Goal: Check status: Check status

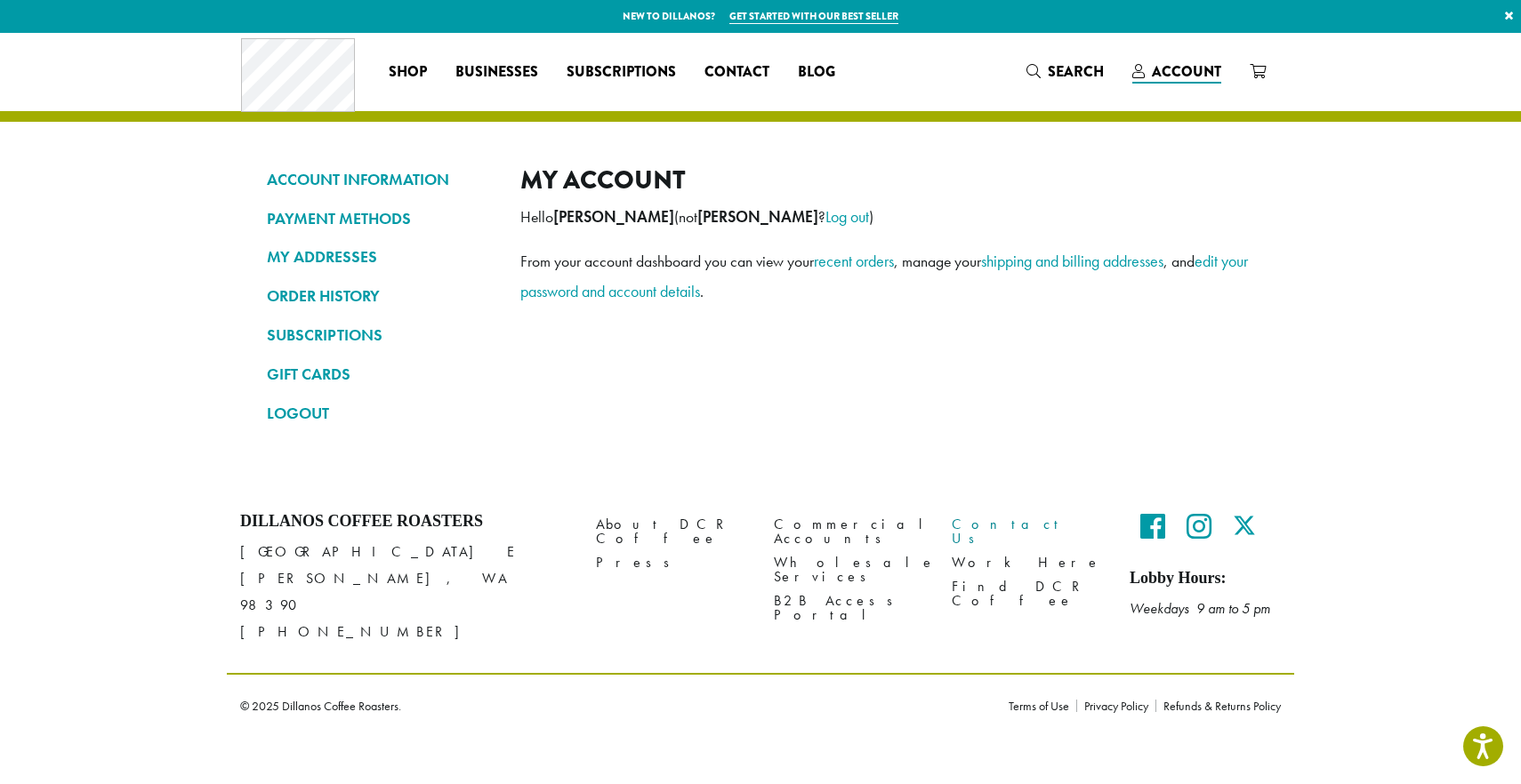
click at [996, 523] on link "Contact Us" at bounding box center [1027, 531] width 151 height 38
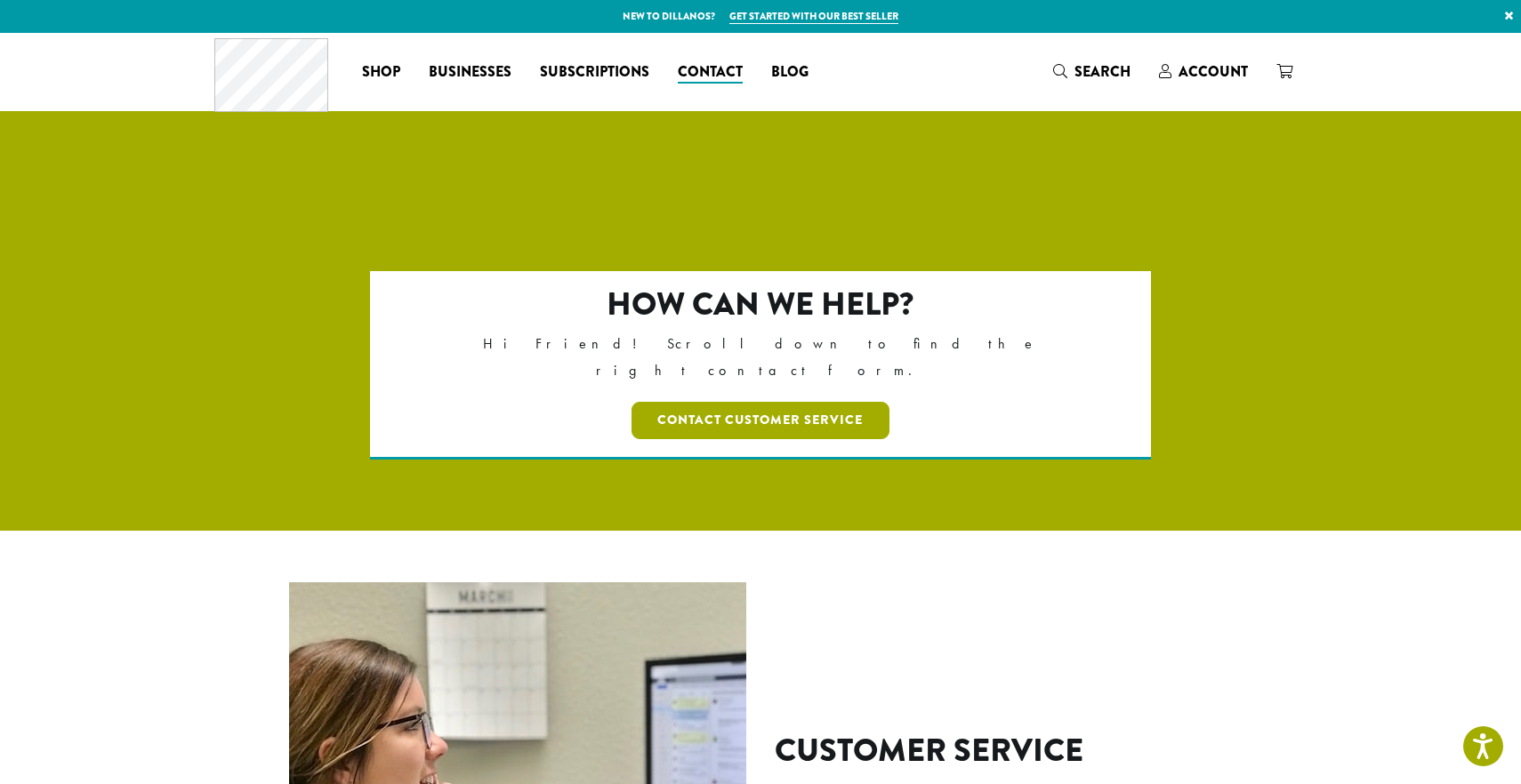
click at [777, 402] on link "Contact Customer Service" at bounding box center [760, 420] width 259 height 37
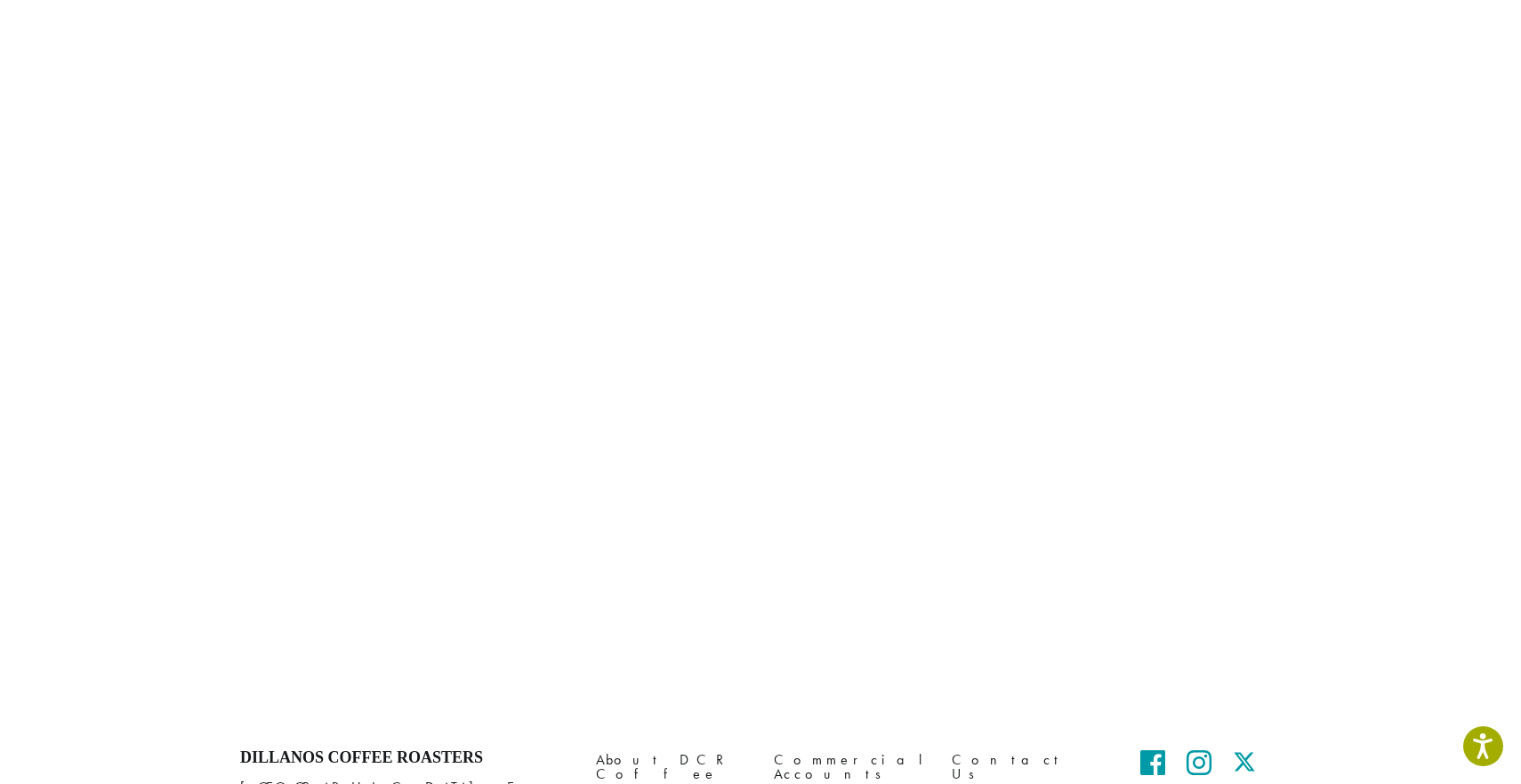
scroll to position [7, 0]
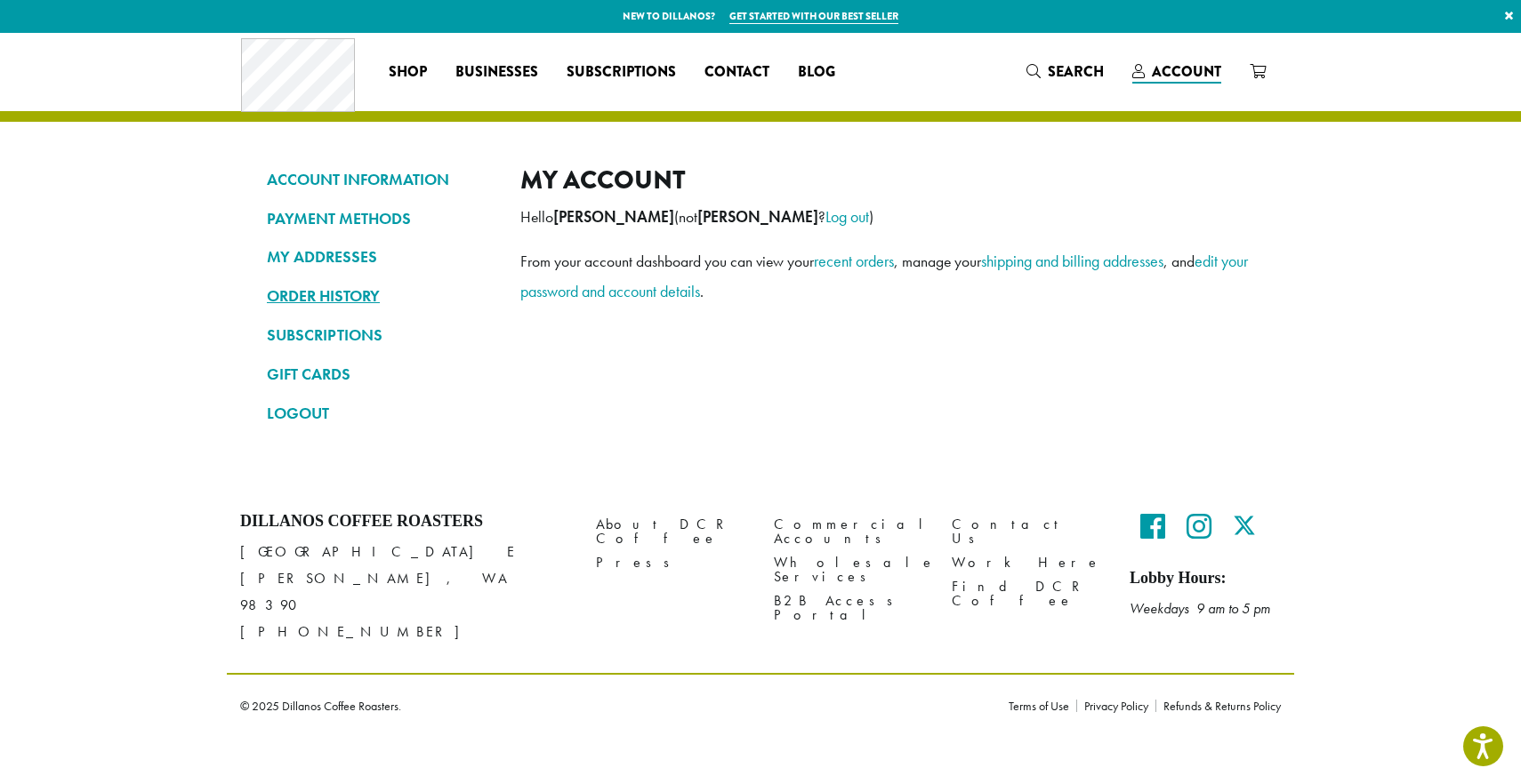
click at [324, 306] on link "ORDER HISTORY" at bounding box center [380, 296] width 227 height 30
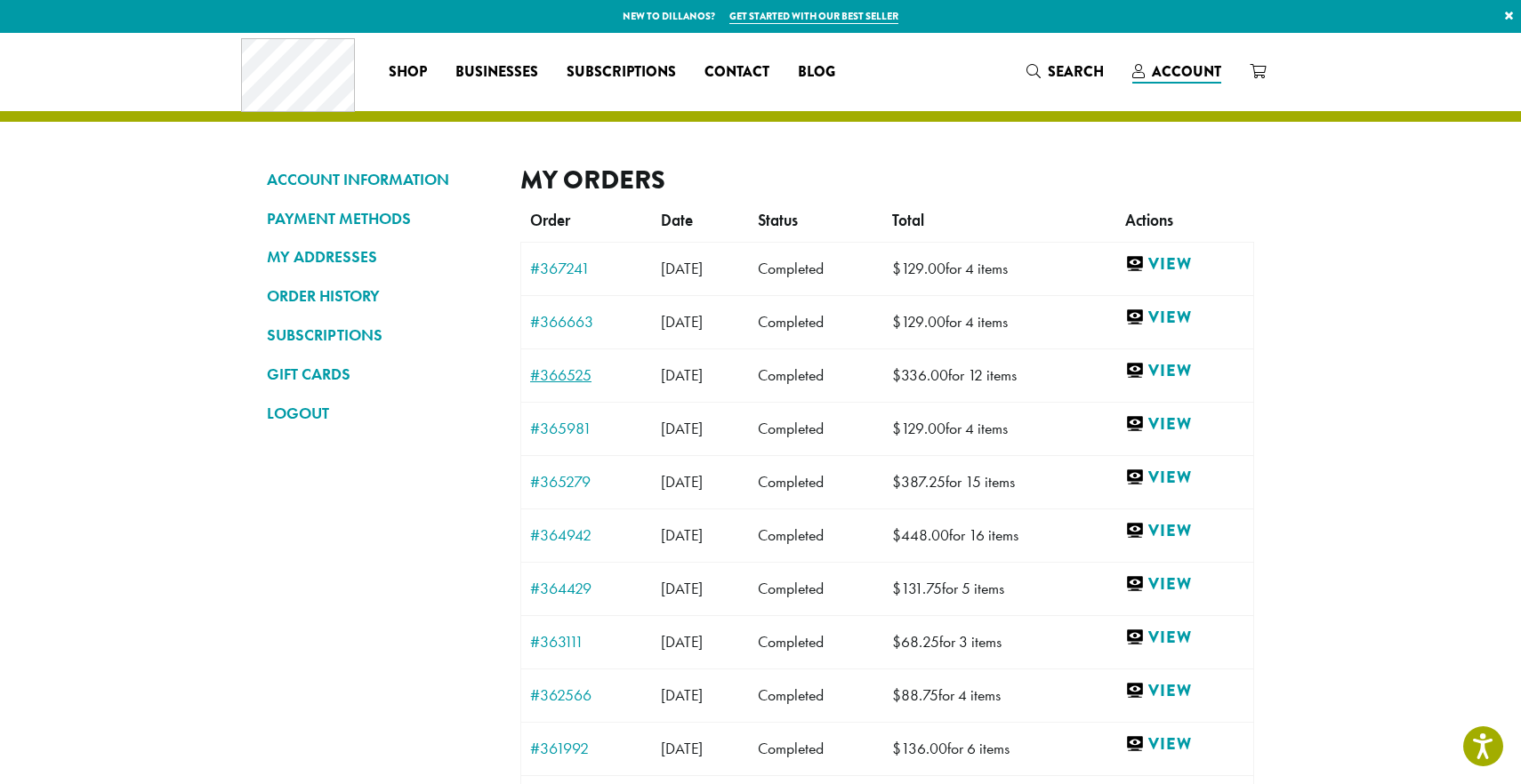
click at [563, 370] on link "#366525" at bounding box center [587, 375] width 113 height 16
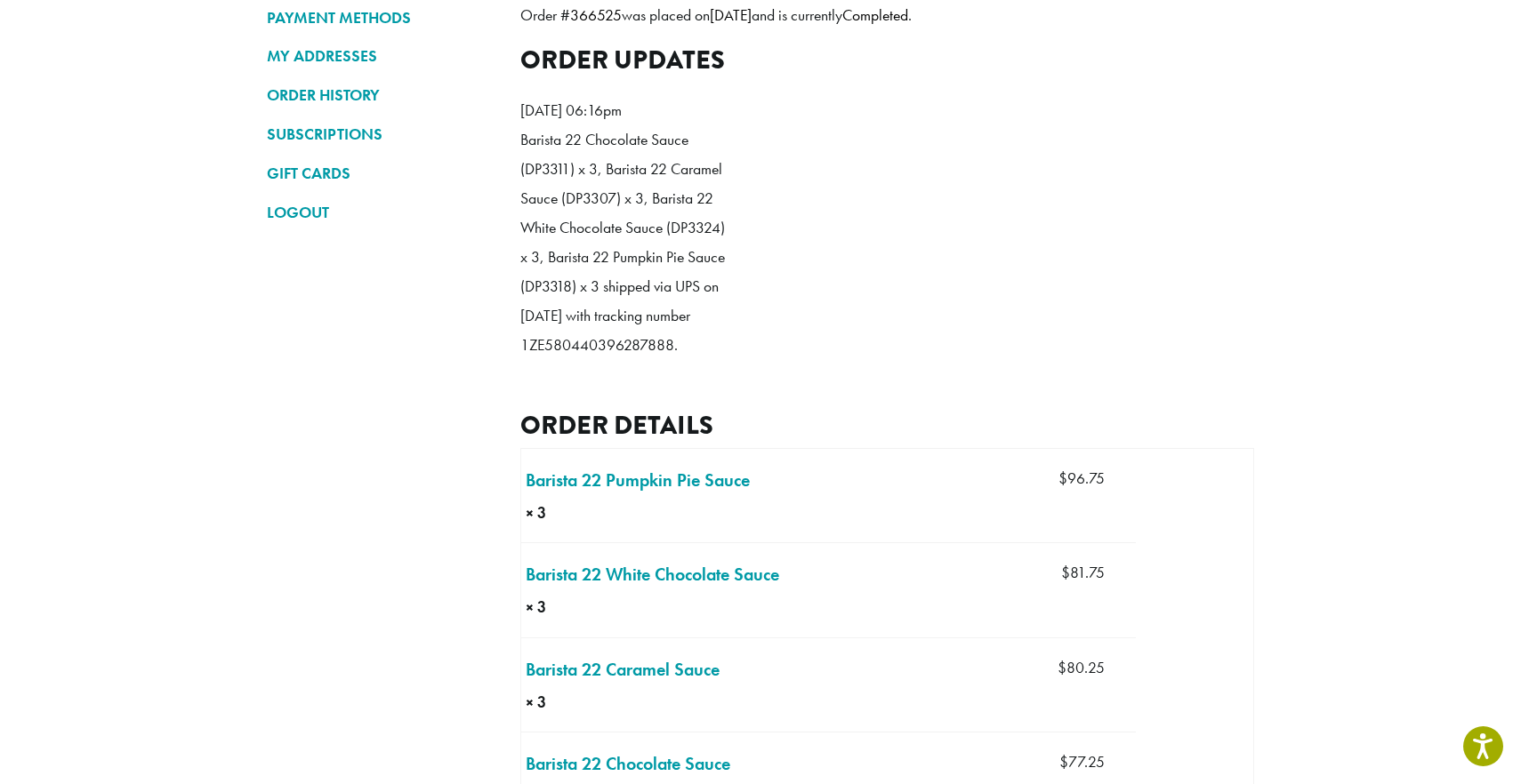
scroll to position [201, 0]
click at [588, 362] on p "Barista 22 Chocolate Sauce (DP3311) x 3, Barista 22 Caramel Sauce (DP3307) x 3,…" at bounding box center [622, 244] width 204 height 236
copy p "1ZE580440396287888"
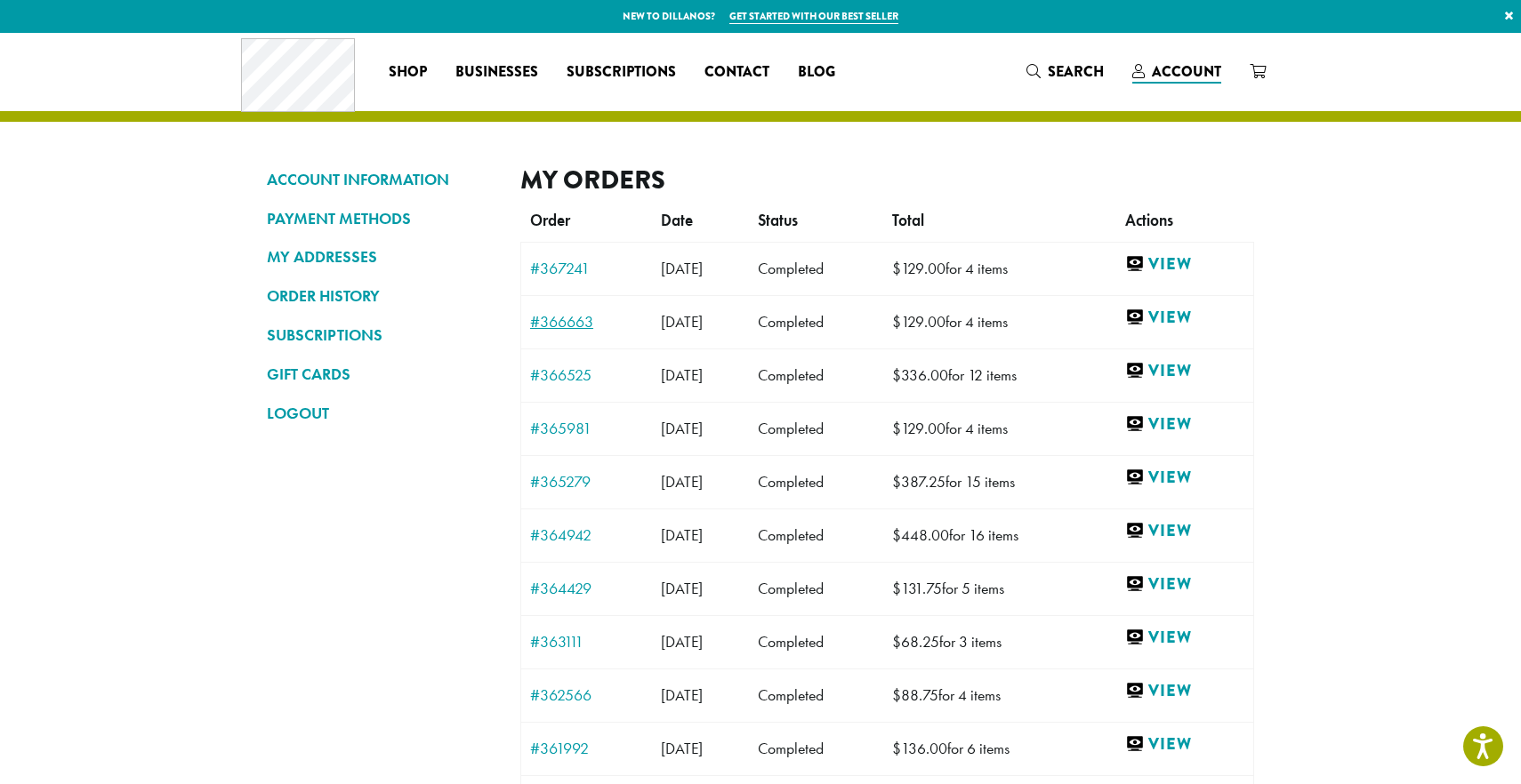
click at [567, 326] on link "#366663" at bounding box center [587, 321] width 113 height 16
click at [562, 375] on link "#366525" at bounding box center [587, 375] width 113 height 16
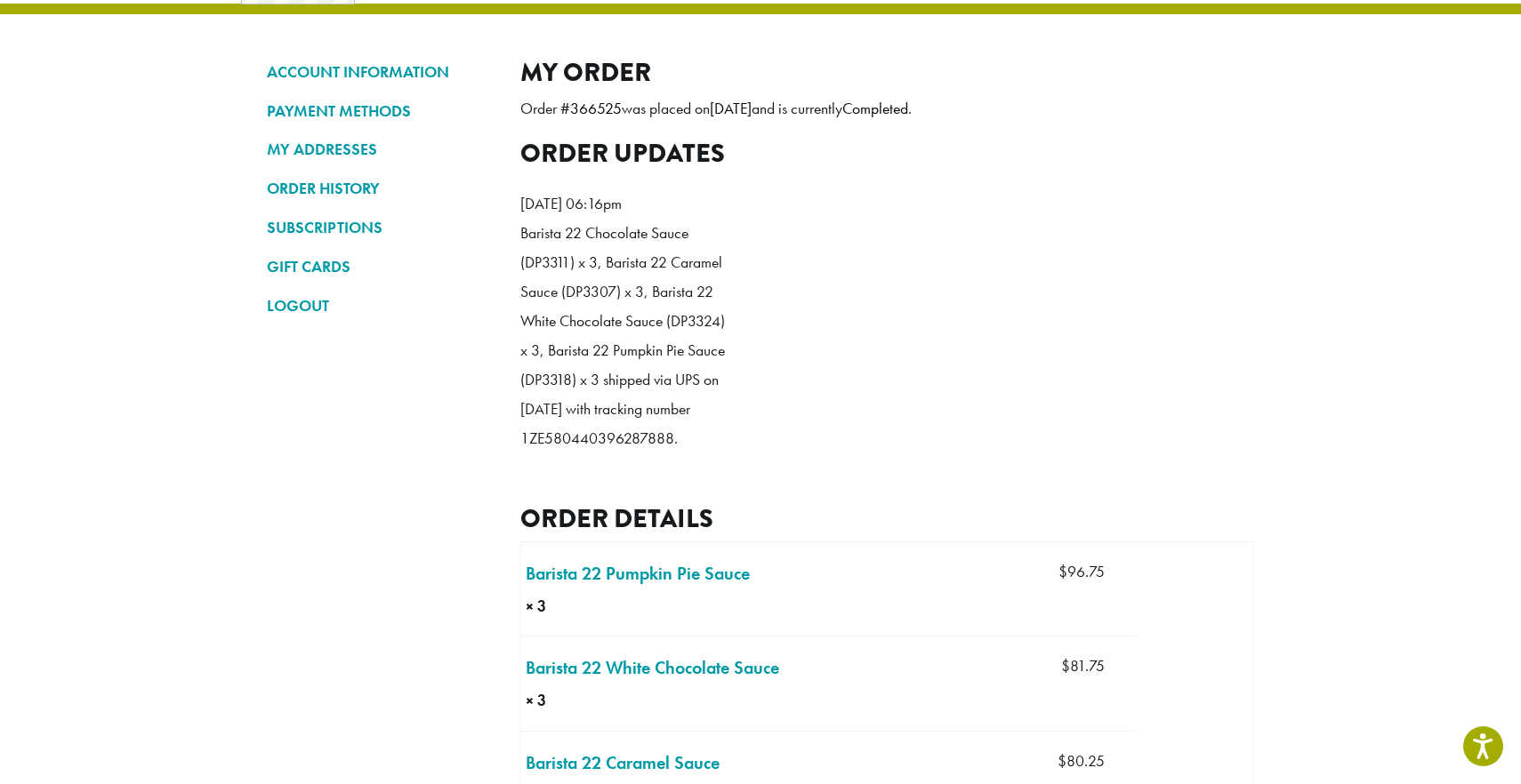
scroll to position [37, 0]
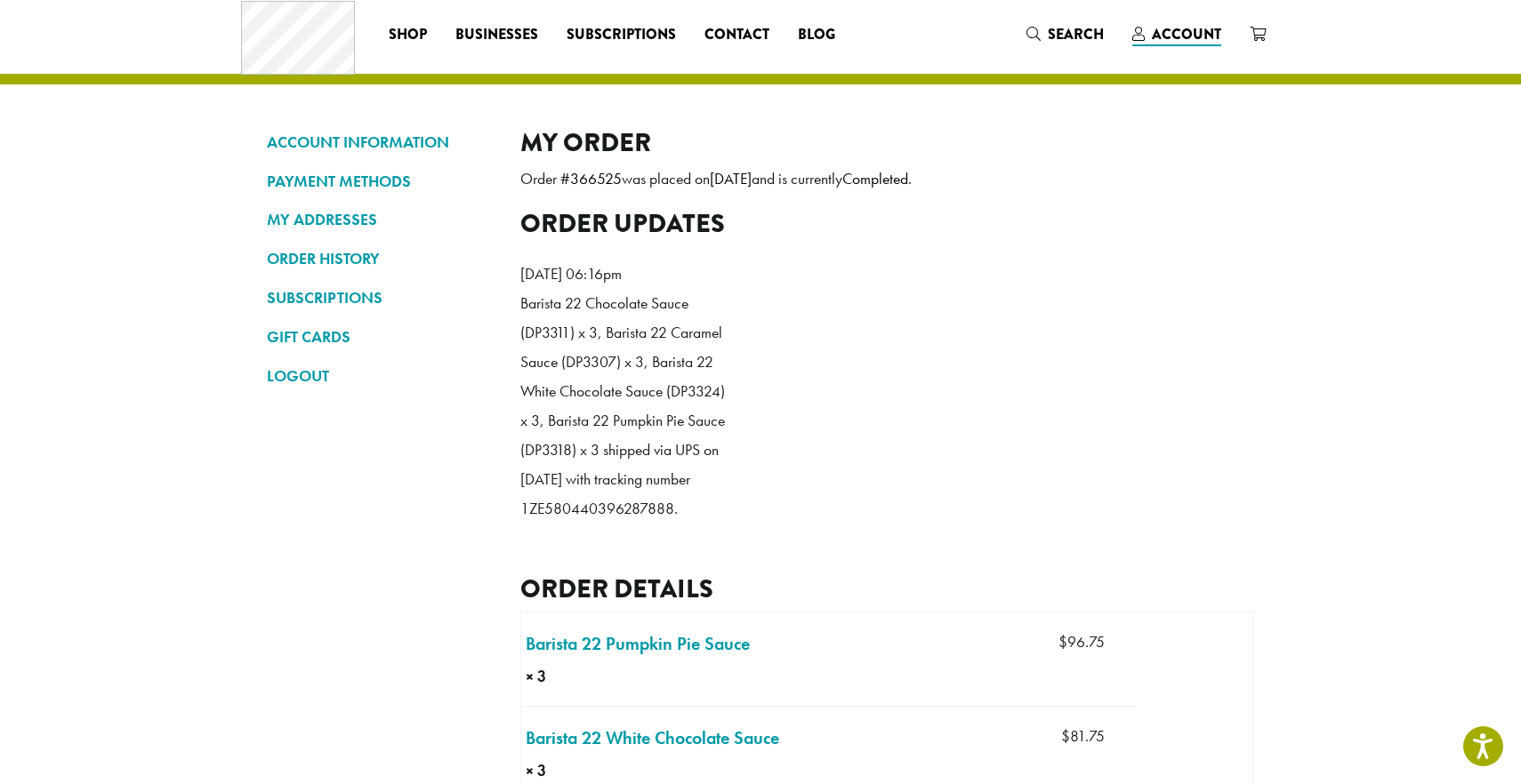
click at [589, 180] on mark "366525" at bounding box center [596, 179] width 51 height 20
copy mark "366525"
